Goal: Task Accomplishment & Management: Use online tool/utility

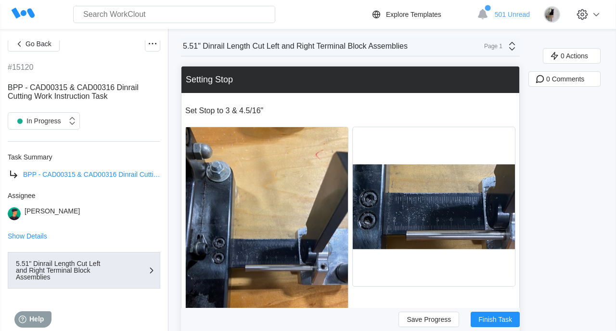
click at [65, 174] on span "BPP - CAD00315 & CAD00316 Dinrail Cutting Work Instruction Task" at bounding box center [125, 174] width 204 height 8
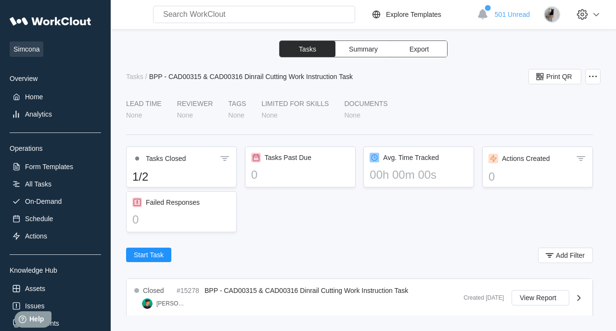
click at [364, 50] on span "Summary" at bounding box center [363, 49] width 29 height 7
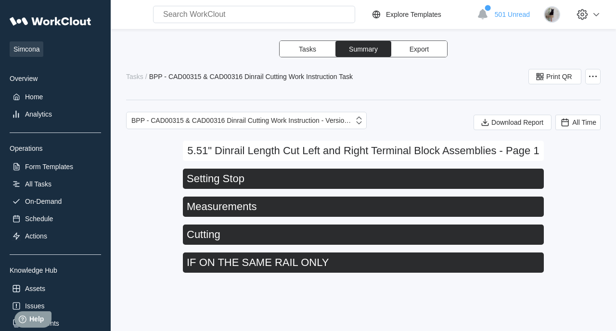
click at [317, 49] on button "Tasks" at bounding box center [308, 49] width 56 height 16
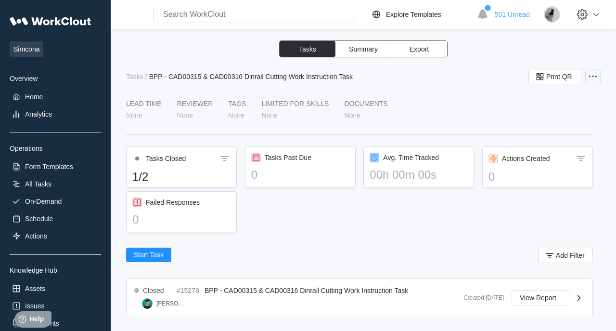
click at [597, 73] on icon at bounding box center [593, 77] width 12 height 12
click at [430, 84] on div "Tasks Summary Export Tasks / BPP - CAD00315 & CAD00316 Dinrail Cutting Work Ins…" at bounding box center [363, 177] width 474 height 275
click at [588, 77] on icon at bounding box center [593, 77] width 12 height 12
click at [540, 100] on div "Edit Task" at bounding box center [537, 100] width 27 height 8
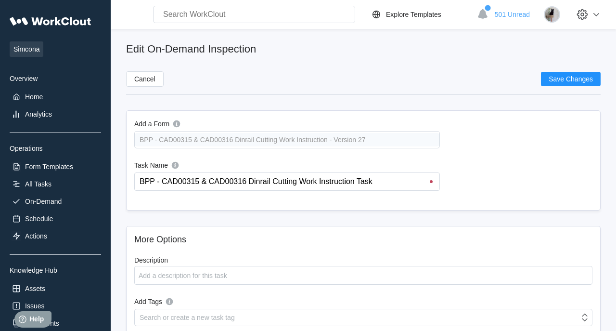
click at [209, 14] on input "text" at bounding box center [254, 14] width 202 height 17
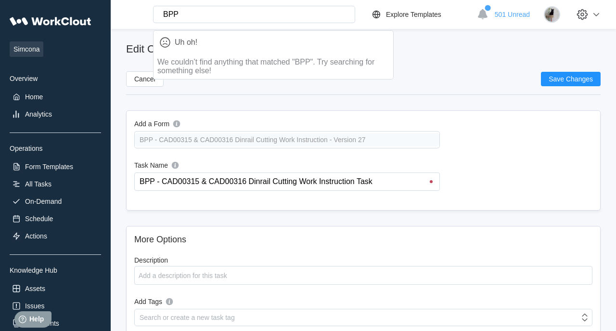
type input "BPP"
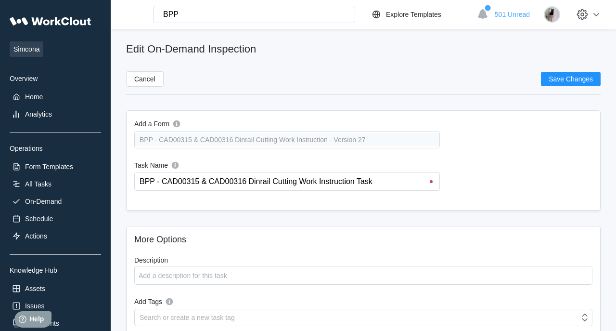
click at [198, 138] on div "BPP - CAD00315 & CAD00316 Dinrail Cutting Work Instruction - Version 27" at bounding box center [287, 139] width 306 height 17
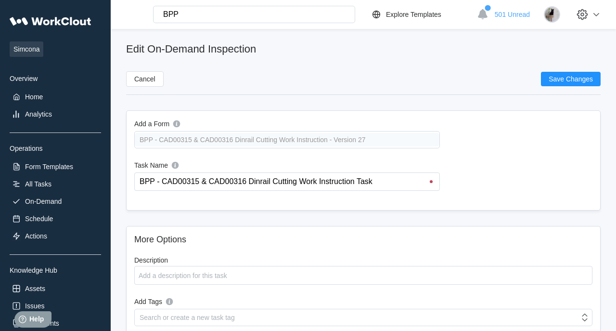
click at [198, 138] on div "BPP - CAD00315 & CAD00316 Dinrail Cutting Work Instruction - Version 27" at bounding box center [287, 139] width 306 height 17
click at [53, 166] on div "Form Templates" at bounding box center [49, 167] width 48 height 8
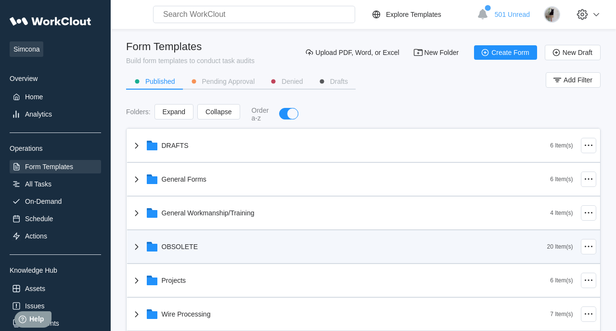
scroll to position [52, 0]
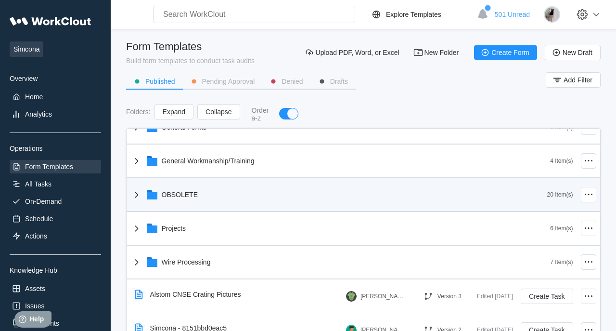
click at [235, 193] on div "OBSOLETE" at bounding box center [339, 194] width 416 height 25
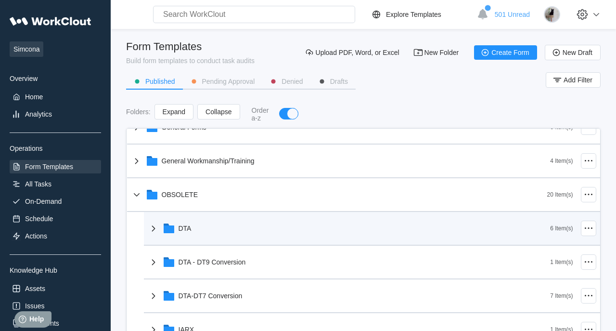
click at [204, 231] on div "DTA" at bounding box center [349, 228] width 403 height 25
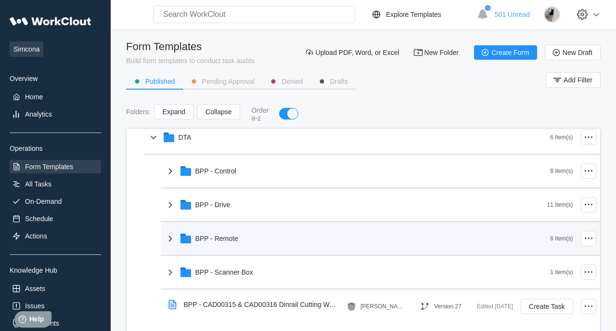
scroll to position [156, 0]
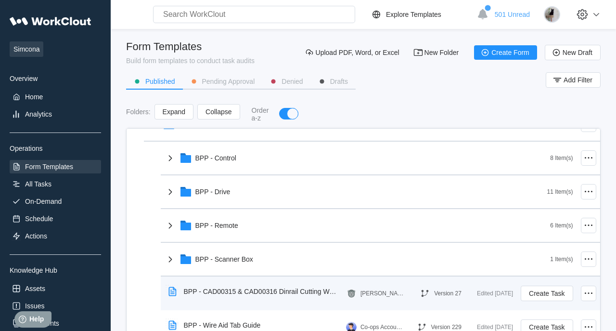
click at [310, 285] on div "BPP - CAD00315 & CAD00316 Dinrail Cutting Work Instruction" at bounding box center [255, 291] width 181 height 22
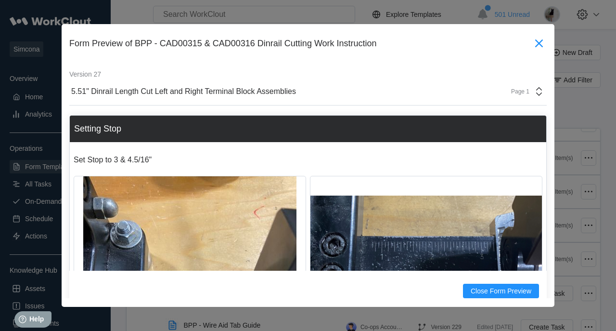
click at [540, 44] on icon at bounding box center [539, 43] width 8 height 8
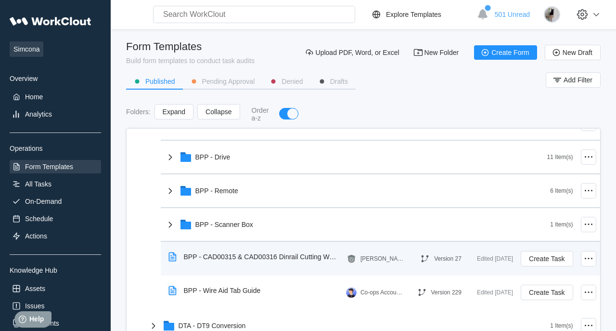
scroll to position [208, 0]
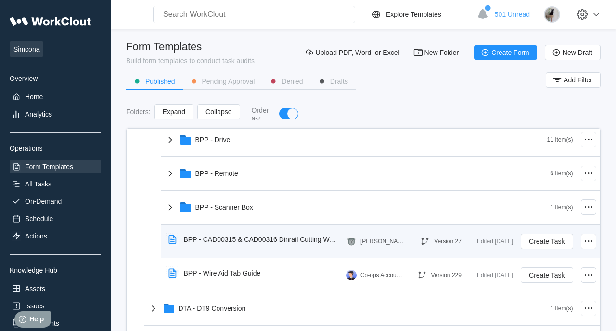
click at [420, 237] on icon at bounding box center [425, 241] width 11 height 11
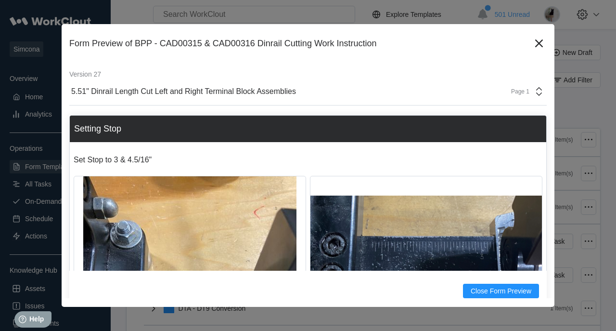
click at [524, 48] on div "Form Preview of BPP - CAD00315 & CAD00316 Dinrail Cutting Work Instruction" at bounding box center [300, 43] width 462 height 10
click at [534, 44] on icon at bounding box center [538, 43] width 15 height 15
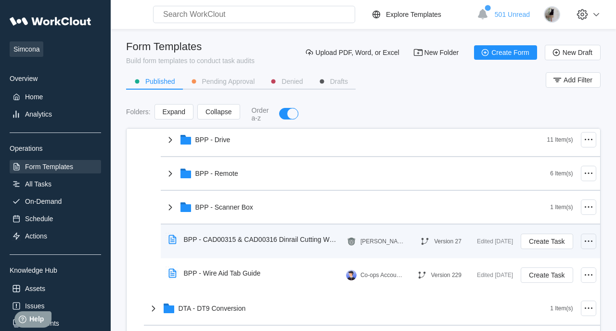
click at [589, 240] on icon at bounding box center [589, 241] width 12 height 12
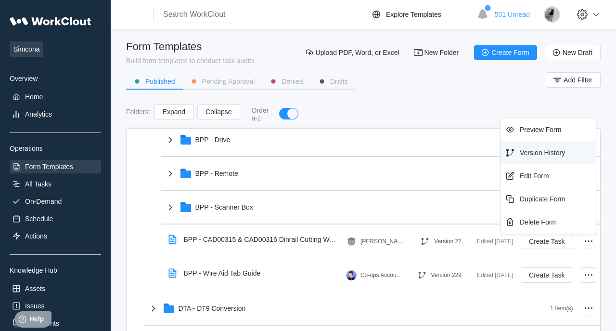
click at [541, 151] on div "Version History" at bounding box center [542, 153] width 45 height 8
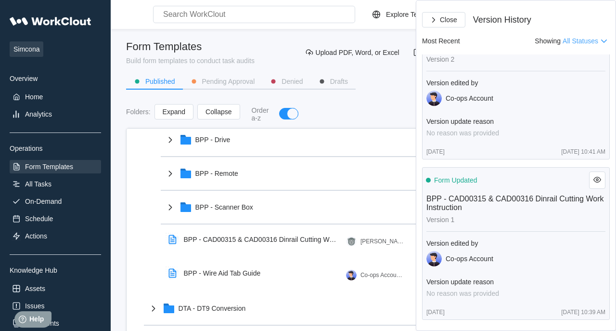
scroll to position [27, 0]
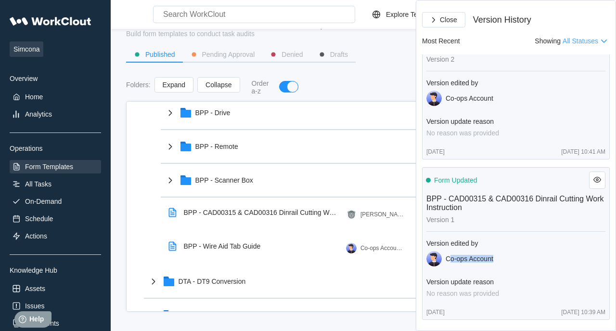
drag, startPoint x: 448, startPoint y: 253, endPoint x: 494, endPoint y: 252, distance: 45.7
click at [494, 252] on div "Co-ops Account" at bounding box center [515, 258] width 179 height 15
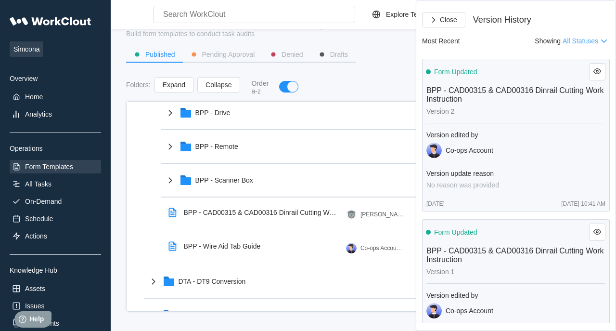
drag, startPoint x: 503, startPoint y: 150, endPoint x: 392, endPoint y: 145, distance: 111.3
click at [422, 145] on div "Form Updated BPP - CAD00315 & CAD00316 Dinrail Cutting Work Instruction Version…" at bounding box center [516, 188] width 188 height 268
click at [530, 149] on div "Co-ops Account" at bounding box center [515, 149] width 179 height 15
drag, startPoint x: 519, startPoint y: 150, endPoint x: 451, endPoint y: 151, distance: 68.3
click at [451, 151] on div "Co-ops Account" at bounding box center [515, 149] width 179 height 15
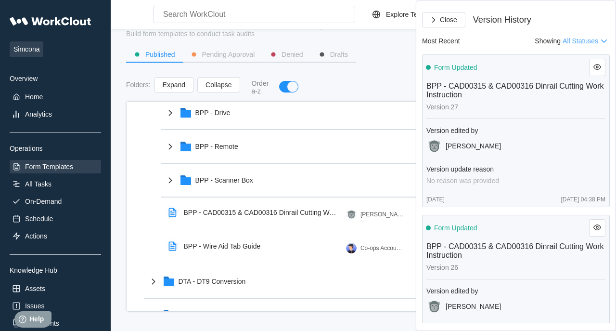
scroll to position [0, 0]
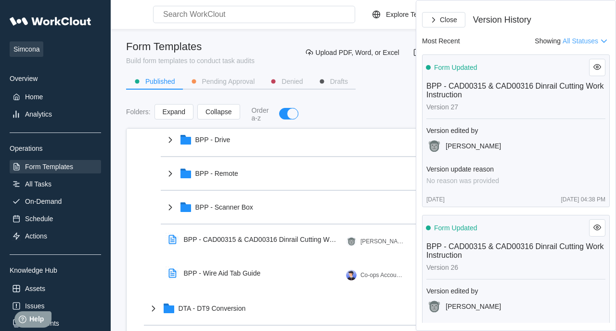
click at [382, 110] on div "Folders : Expand Collapse Order a-z" at bounding box center [363, 114] width 474 height 20
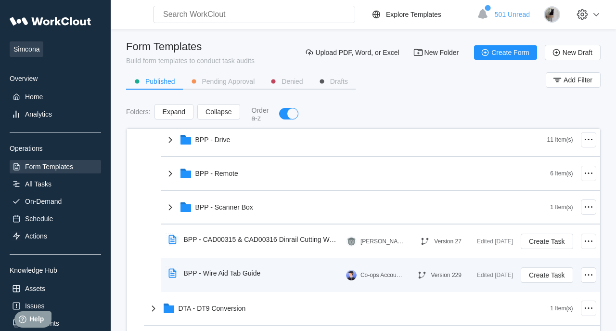
click at [251, 269] on div "BPP - Wire Aid Tab Guide" at bounding box center [222, 273] width 77 height 8
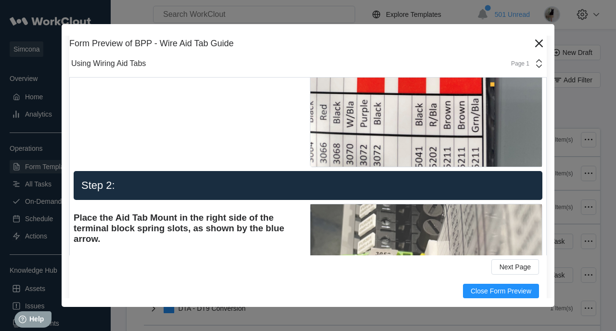
scroll to position [1611, 0]
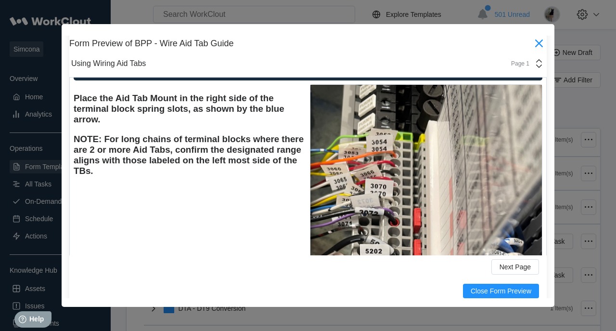
click at [543, 45] on icon at bounding box center [538, 43] width 15 height 15
